Goal: Check status: Check status

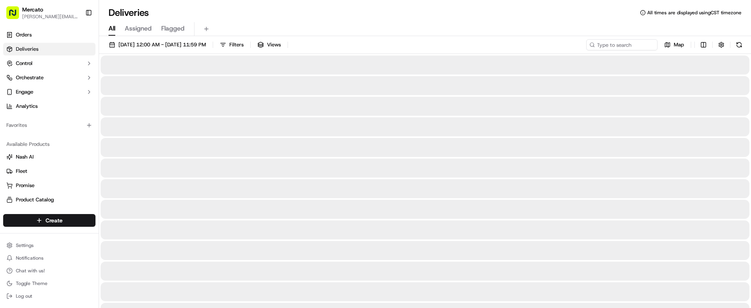
click at [621, 39] on input at bounding box center [622, 44] width 71 height 11
type input "job_6z3N4gN8CiQo7VVstPdwRnjob_6z3N4gN8CiQo7VVstPdwRn"
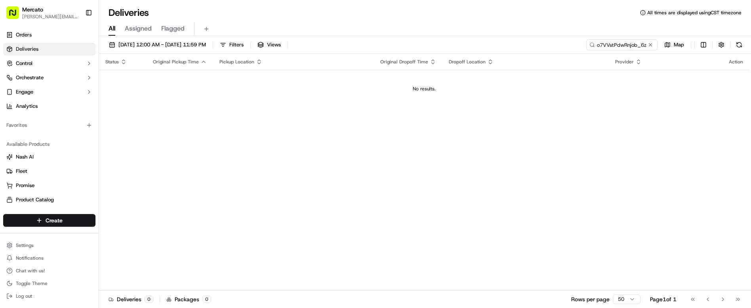
click at [625, 39] on input "job_6z3N4gN8CiQo7VVstPdwRnjob_6z3N4gN8CiQo7VVstPdwRn" at bounding box center [622, 44] width 71 height 11
type input "job_6z3N4gN8CiQo7VVstPdwRn"
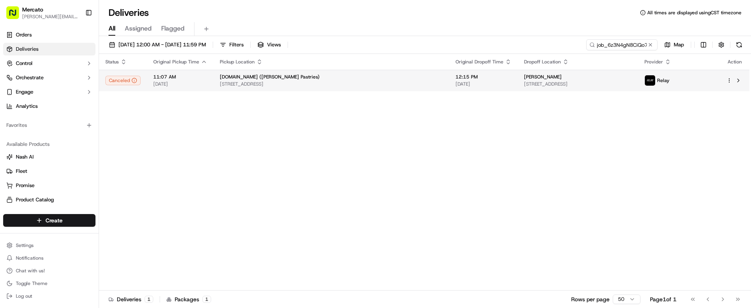
click at [332, 81] on span "1009 Christian St, Philadelphia, PA 19147, USA" at bounding box center [331, 84] width 223 height 6
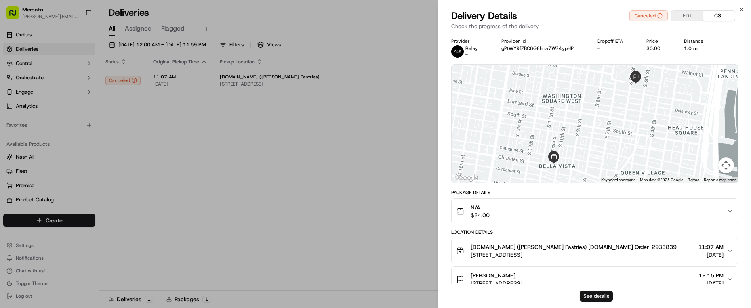
click at [596, 296] on button "See details" at bounding box center [596, 296] width 33 height 11
